Goal: Information Seeking & Learning: Learn about a topic

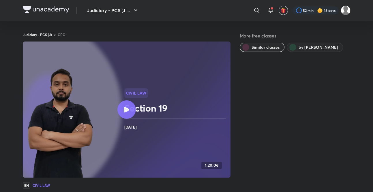
click at [121, 111] on div at bounding box center [126, 109] width 18 height 18
click at [122, 8] on button "Judiciary - PCS (J ..." at bounding box center [113, 11] width 59 height 12
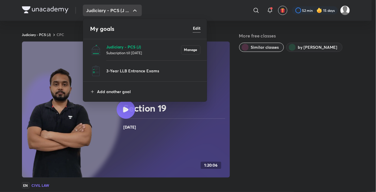
click at [116, 47] on p "Judiciary - PCS (J)" at bounding box center [143, 47] width 75 height 6
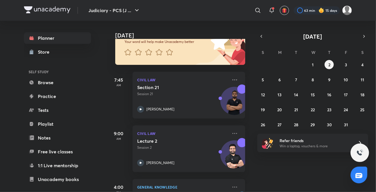
scroll to position [50, 0]
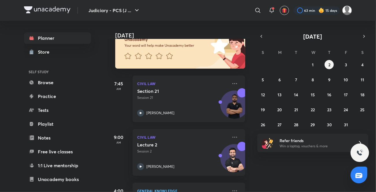
click at [144, 113] on div "[PERSON_NAME]" at bounding box center [182, 113] width 91 height 7
